Goal: Check status: Check status

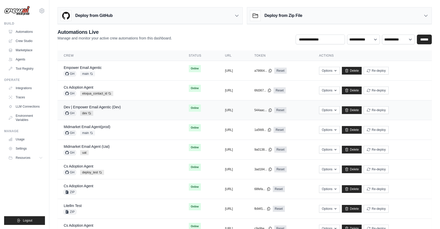
click at [124, 111] on div "Dev | Empower Email Agentic (Dev) GH dev Auto-deploy enabled" at bounding box center [120, 110] width 113 height 11
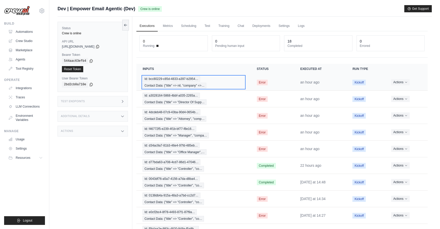
click at [224, 81] on div "Id: bcc80229-c85d-4833-a397-b2954… Contact Data: {"title" => nil, "company" =>…" at bounding box center [193, 82] width 102 height 12
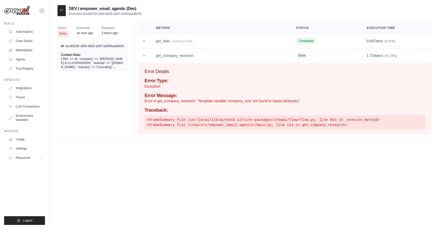
click at [242, 100] on p "Error in get_company_research: "Template variable 'company_size' not found in i…" at bounding box center [284, 101] width 281 height 5
copy p "company_size"
click at [59, 15] on div at bounding box center [61, 10] width 8 height 11
click at [61, 11] on icon at bounding box center [61, 10] width 3 height 2
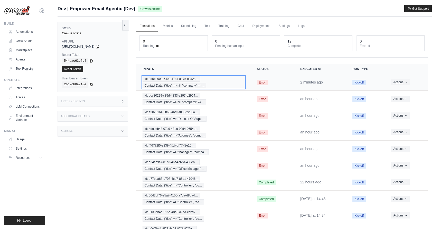
click at [227, 83] on div "Id: 8d5be903-5408-47e4-a17e-c9a2a… Contact Data: {"title" => nil, "company" =>…" at bounding box center [193, 82] width 102 height 12
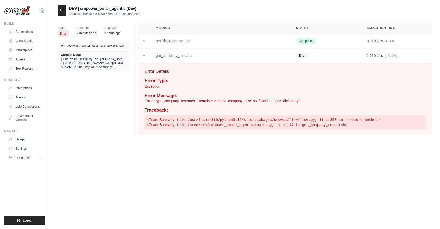
click at [218, 118] on pre "<FrameSummary file /usr/local/lib/python3.12/site-packages/crewai/flow/flow.py,…" at bounding box center [284, 122] width 281 height 14
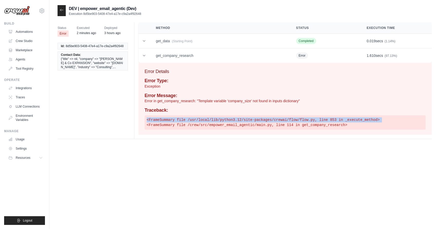
click at [218, 118] on pre "<FrameSummary file /usr/local/lib/python3.12/site-packages/crewai/flow/flow.py,…" at bounding box center [284, 122] width 281 height 14
click at [221, 102] on p "Error in get_company_research: "Template variable 'company_size' not found in i…" at bounding box center [284, 101] width 281 height 5
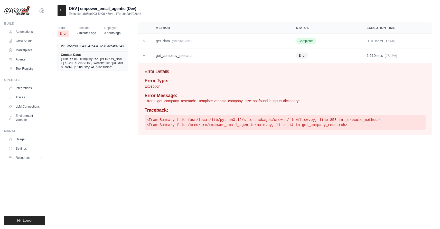
click at [221, 102] on p "Error in get_company_research: "Template variable 'company_size' not found in i…" at bounding box center [284, 101] width 281 height 5
click at [241, 95] on h4 "Error Message:" at bounding box center [284, 96] width 281 height 6
click at [241, 101] on p "Error in get_company_research: "Template variable 'company_size' not found in i…" at bounding box center [284, 101] width 281 height 5
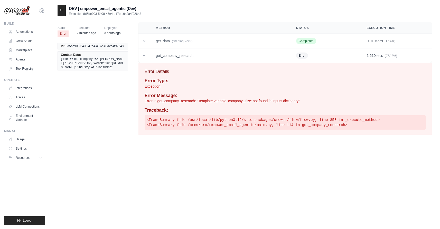
click at [241, 101] on p "Error in get_company_research: "Template variable 'company_size' not found in i…" at bounding box center [284, 101] width 281 height 5
click at [217, 46] on td "get_data (Starting Point)" at bounding box center [220, 41] width 140 height 15
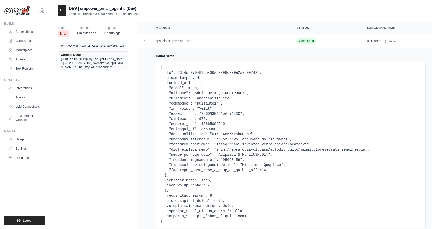
click at [61, 12] on div at bounding box center [61, 10] width 8 height 11
click at [63, 6] on div at bounding box center [61, 10] width 8 height 11
click at [63, 10] on icon at bounding box center [62, 10] width 4 height 4
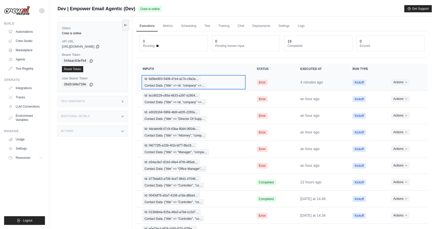
click at [228, 82] on div "Id: 8d5be903-5408-47e4-a17e-c9a2a… Contact Data: {"title" => nil, "company" =>…" at bounding box center [193, 82] width 102 height 12
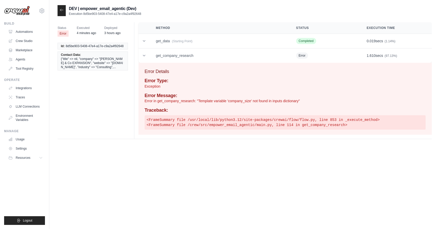
click at [61, 9] on icon at bounding box center [61, 10] width 3 height 2
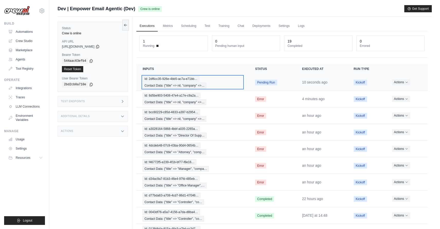
click at [182, 82] on div "Id: 2df6cc35-926e-4bb5-ac7a-e71bb… Contact Data: {"title" => nil, "company" =>…" at bounding box center [192, 82] width 100 height 12
click at [206, 85] on span "Contact Data: {"title" => nil, "company" =>…" at bounding box center [174, 86] width 64 height 6
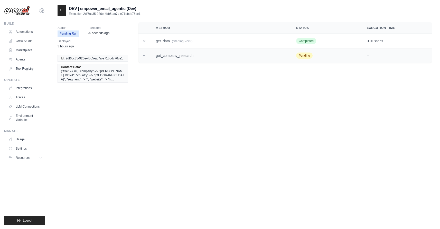
click at [158, 60] on td "get_company_research" at bounding box center [220, 56] width 140 height 15
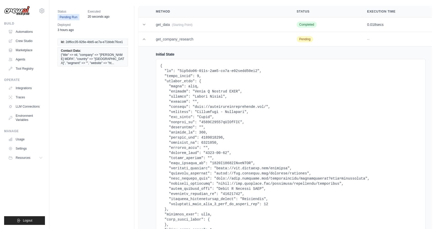
scroll to position [17, 0]
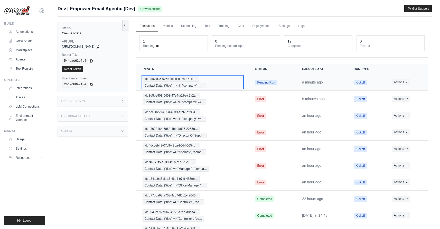
click at [215, 82] on div "Id: 2df6cc35-926e-4bb5-ac7a-e71bb… Contact Data: {"title" => nil, "company" =>…" at bounding box center [192, 82] width 100 height 12
click at [221, 84] on div "Id: 2df6cc35-926e-4bb5-ac7a-e71bb… Contact Data: {"title" => nil, "company" =>…" at bounding box center [192, 82] width 100 height 12
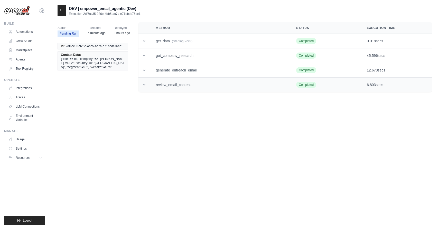
click at [183, 90] on td "review_email_content" at bounding box center [220, 85] width 140 height 15
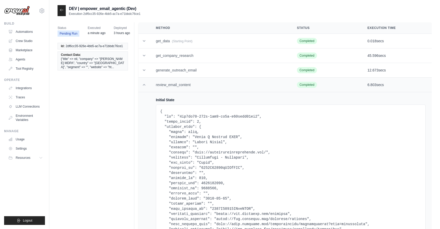
click at [181, 85] on td "review_email_content" at bounding box center [220, 85] width 141 height 15
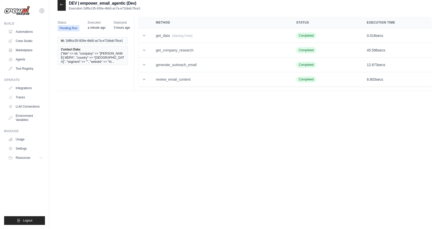
scroll to position [10, 0]
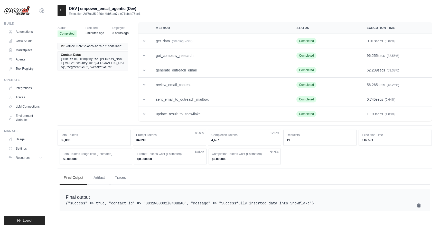
click at [61, 14] on div at bounding box center [61, 10] width 8 height 11
click at [61, 12] on icon at bounding box center [62, 10] width 4 height 4
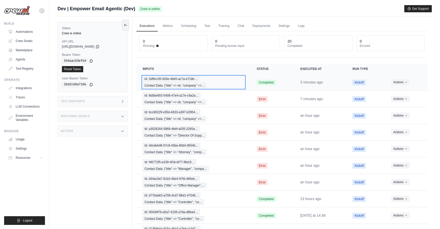
click at [216, 85] on div "Id: 2df6cc35-926e-4bb5-ac7a-e71bb… Contact Data: {"title" => nil, "company" =>…" at bounding box center [193, 82] width 102 height 12
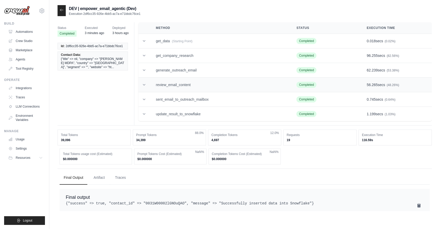
click at [238, 88] on td "review_email_content" at bounding box center [220, 85] width 140 height 15
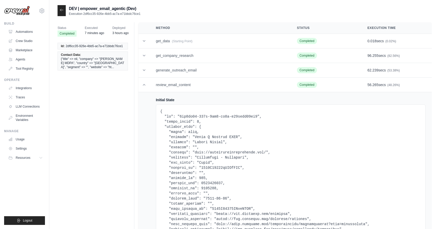
click at [61, 12] on icon at bounding box center [62, 10] width 4 height 4
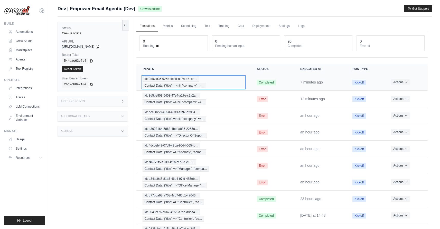
click at [234, 87] on div "Id: 2df6cc35-926e-4bb5-ac7a-e71bb… Contact Data: {"title" => nil, "company" =>…" at bounding box center [193, 82] width 102 height 12
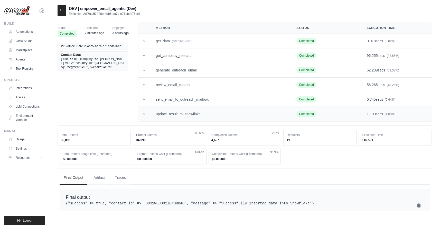
click at [256, 118] on td "update_result_to_snowflake" at bounding box center [220, 114] width 140 height 15
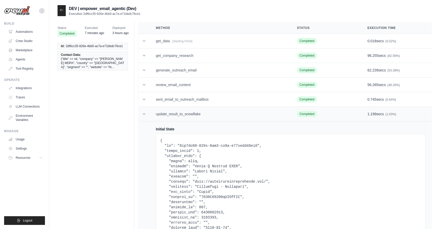
click at [256, 118] on td "update_result_to_snowflake" at bounding box center [220, 114] width 141 height 15
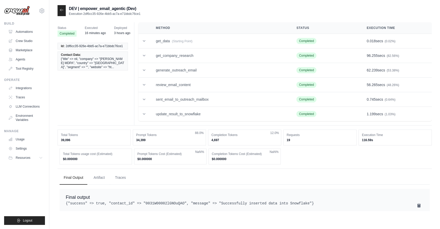
click at [60, 10] on icon at bounding box center [61, 10] width 3 height 2
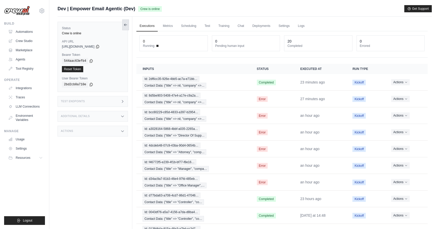
click at [126, 24] on icon at bounding box center [125, 25] width 4 height 4
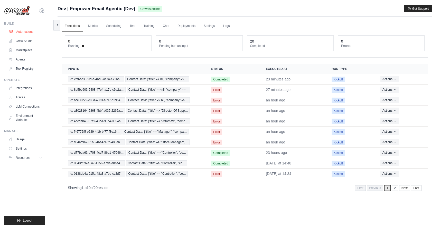
click at [23, 33] on link "Automations" at bounding box center [26, 32] width 39 height 8
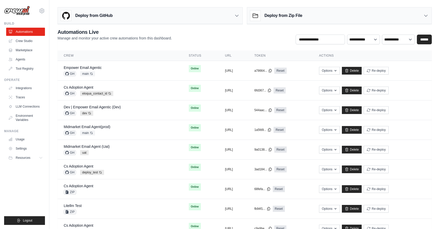
click at [154, 14] on div "Deploy from GitHub" at bounding box center [150, 15] width 185 height 17
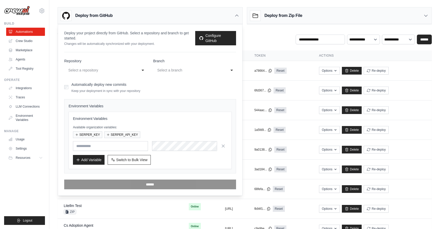
click at [109, 74] on div "Select a repository" at bounding box center [101, 70] width 69 height 8
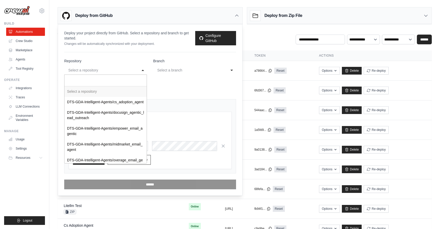
click at [269, 28] on div "**********" at bounding box center [244, 36] width 374 height 16
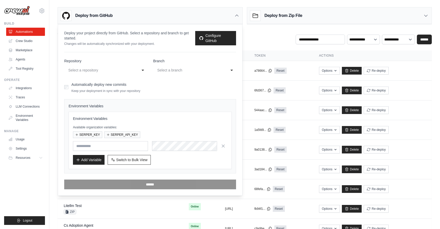
click at [238, 14] on icon at bounding box center [236, 15] width 5 height 5
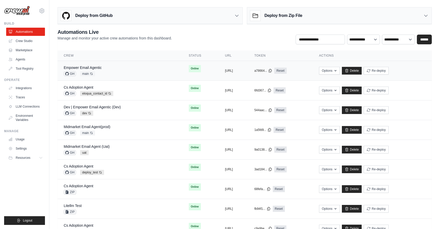
click at [125, 74] on div "Empower Email Agentic GH main Auto-deploy enabled" at bounding box center [120, 70] width 113 height 11
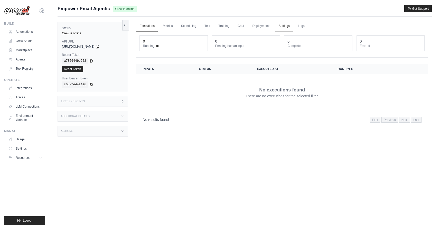
click at [290, 28] on link "Settings" at bounding box center [283, 26] width 17 height 11
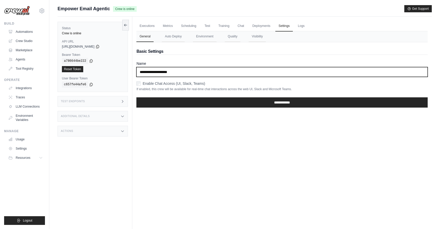
click at [138, 72] on input "**********" at bounding box center [281, 72] width 291 height 10
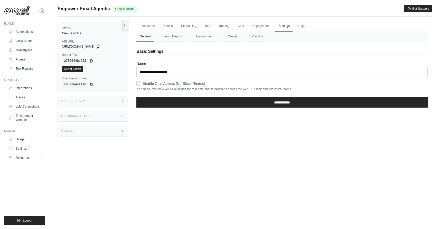
click at [95, 12] on span "Empower Email Agentic" at bounding box center [83, 8] width 52 height 7
click at [89, 7] on span "Empower Email Agentic" at bounding box center [83, 8] width 52 height 7
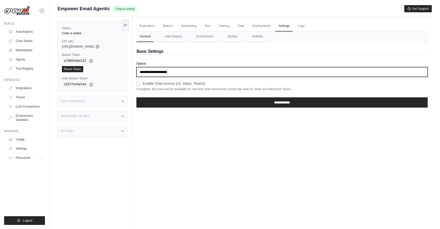
click at [140, 73] on input "**********" at bounding box center [281, 72] width 291 height 10
type input "**********"
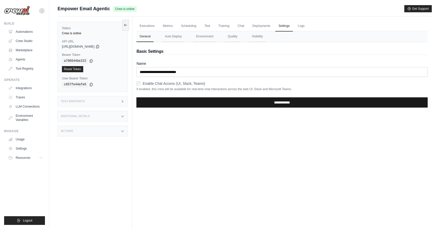
click at [213, 106] on input "**********" at bounding box center [281, 103] width 291 height 10
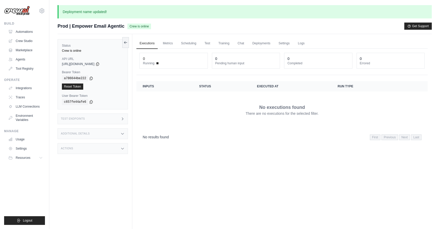
click at [191, 154] on div "Executions Metrics Scheduling Test Training Chat Deployments Settings Logs 0 Ru…" at bounding box center [281, 148] width 299 height 229
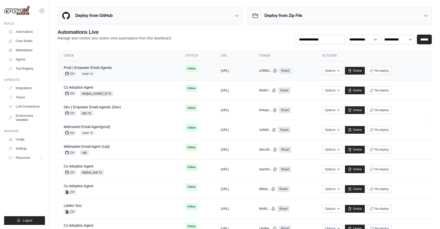
click at [122, 71] on div "Prod | Empower Email Agentic GH main Auto-deploy enabled" at bounding box center [118, 70] width 109 height 11
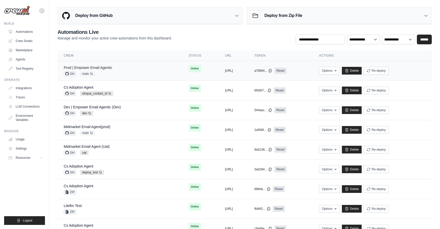
click at [111, 69] on link "Prod | Empower Email Agentic" at bounding box center [88, 68] width 49 height 4
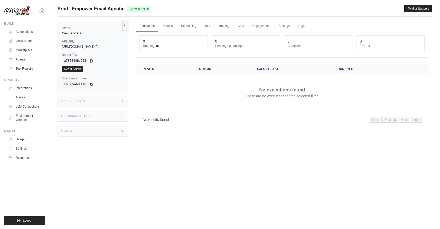
click at [99, 46] on icon at bounding box center [97, 46] width 3 height 3
click at [91, 61] on icon at bounding box center [91, 61] width 4 height 4
